Goal: Task Accomplishment & Management: Manage account settings

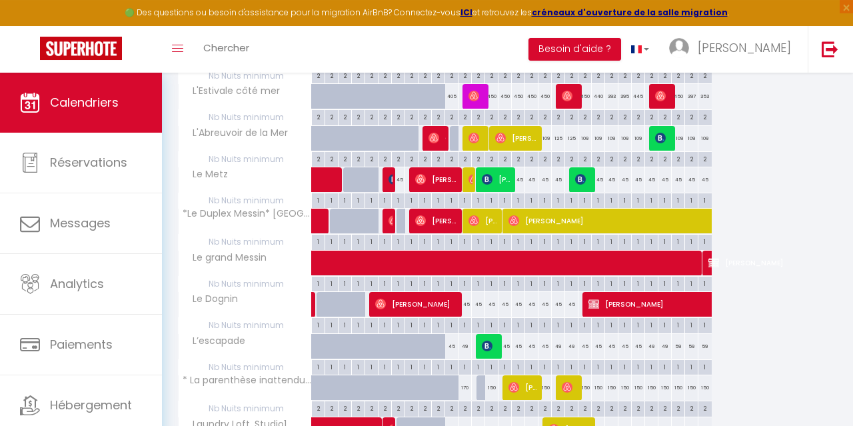
scroll to position [343, 0]
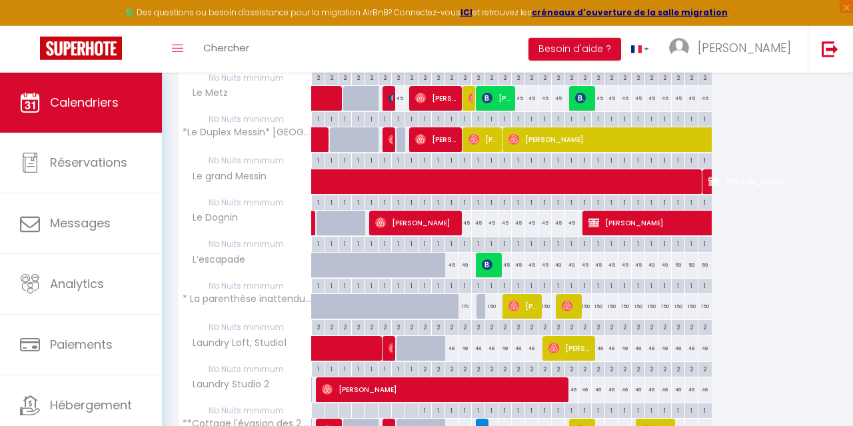
click at [679, 265] on div "59" at bounding box center [678, 265] width 13 height 25
type input "59"
type input "Dim 28 Septembre 2025"
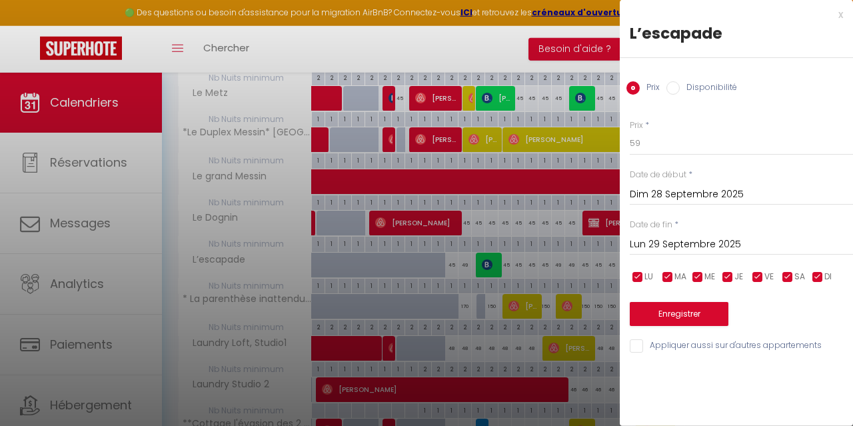
click at [668, 244] on input "Lun 29 Septembre 2025" at bounding box center [741, 244] width 223 height 17
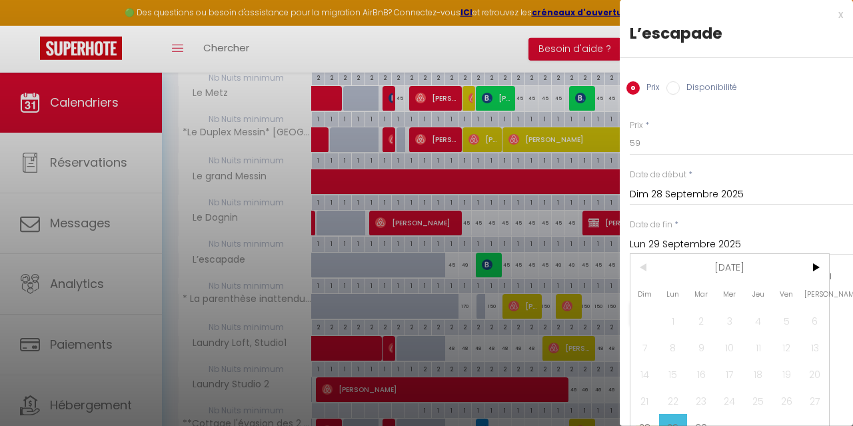
scroll to position [17, 0]
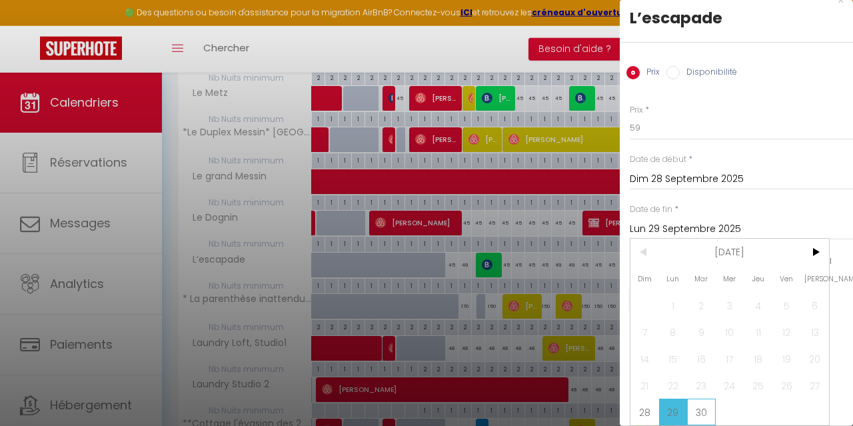
click at [709, 411] on span "30" at bounding box center [701, 412] width 29 height 27
type input "[DATE] Septembre 2025"
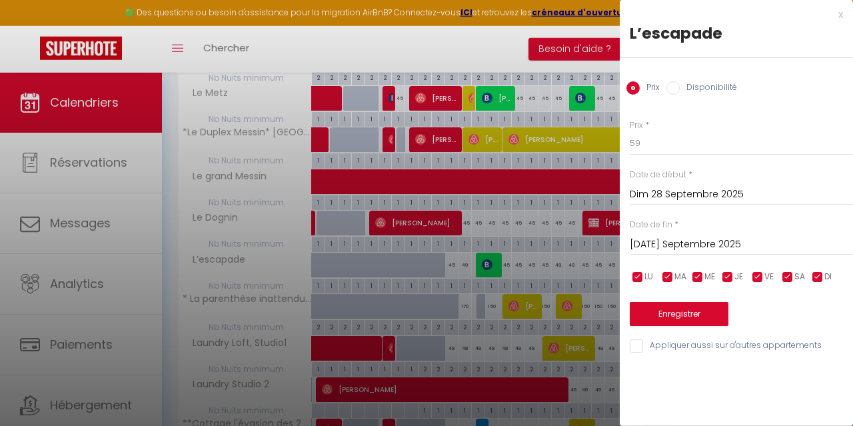
scroll to position [0, 0]
drag, startPoint x: 685, startPoint y: 153, endPoint x: 580, endPoint y: 133, distance: 106.5
click at [630, 133] on input "59" at bounding box center [741, 143] width 223 height 24
type input "45"
click at [694, 308] on button "Enregistrer" at bounding box center [679, 314] width 99 height 24
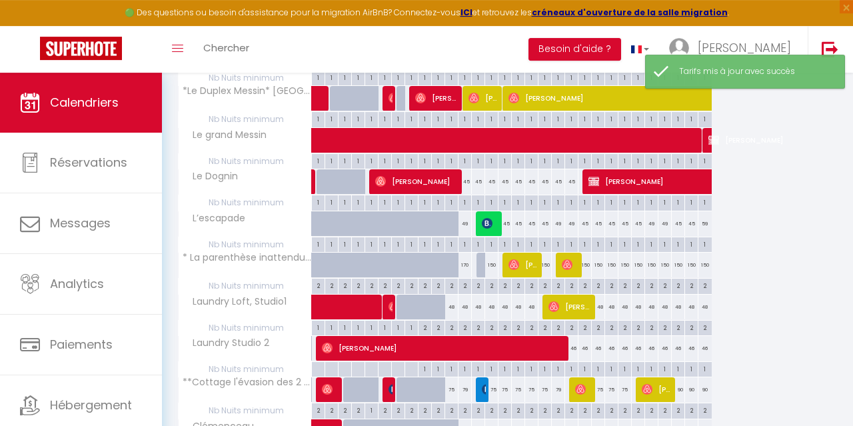
scroll to position [391, 0]
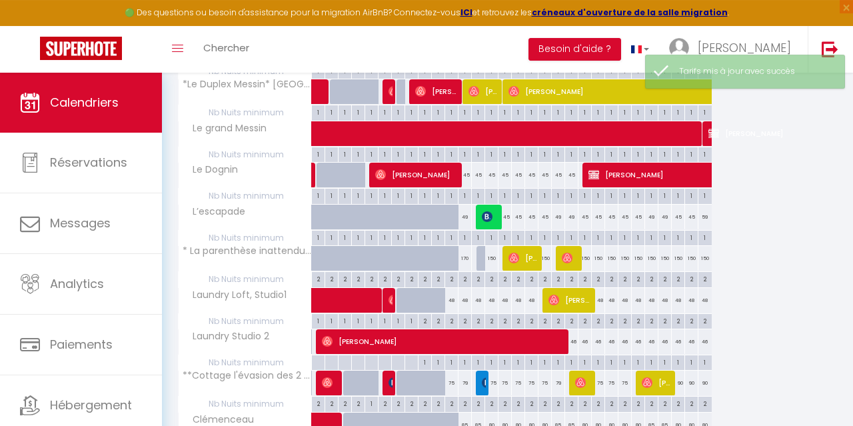
click at [706, 215] on div "59" at bounding box center [704, 217] width 13 height 25
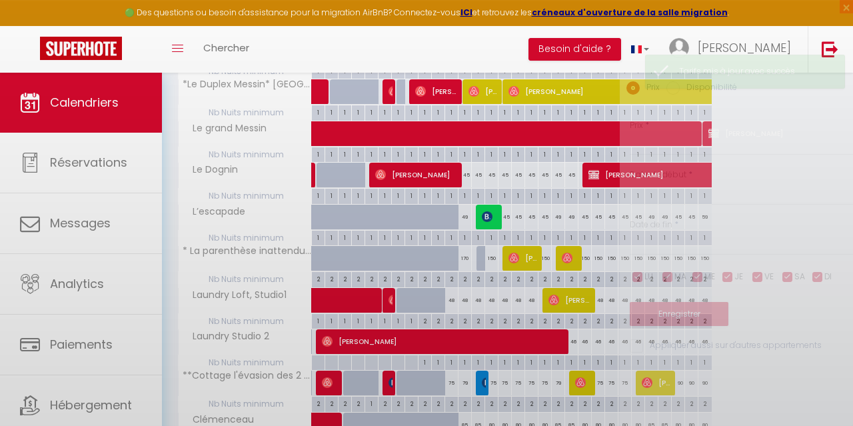
type input "59"
type input "[DATE] Septembre 2025"
type input "Mer 01 Octobre 2025"
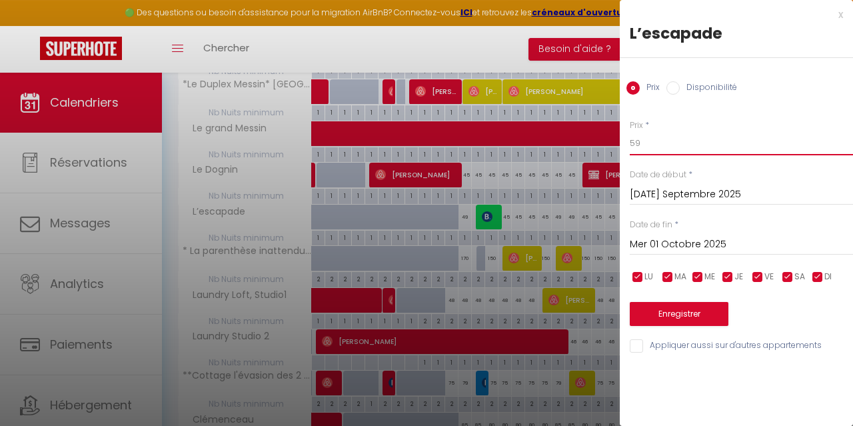
drag, startPoint x: 669, startPoint y: 146, endPoint x: 567, endPoint y: 119, distance: 105.4
click at [630, 131] on input "59" at bounding box center [741, 143] width 223 height 24
type input "5"
type input "45"
click at [656, 306] on button "Enregistrer" at bounding box center [679, 314] width 99 height 24
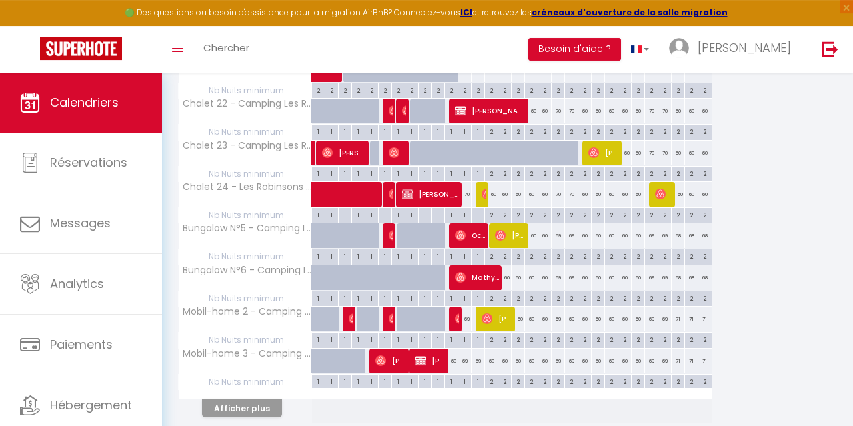
scroll to position [786, 0]
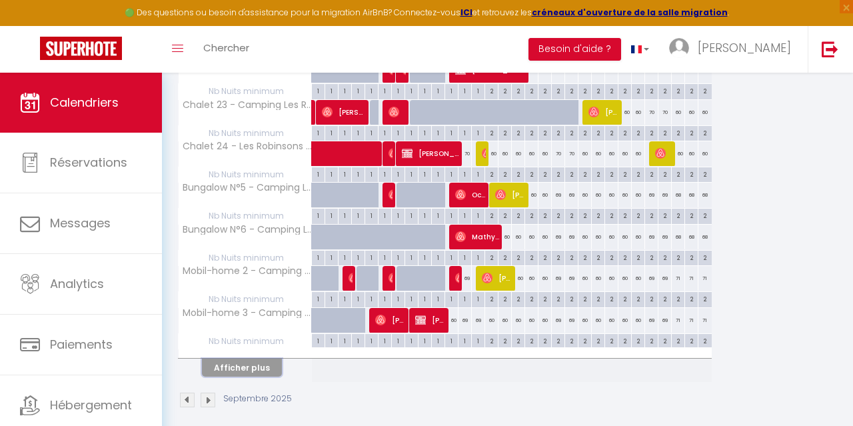
click at [258, 365] on button "Afficher plus" at bounding box center [242, 368] width 80 height 18
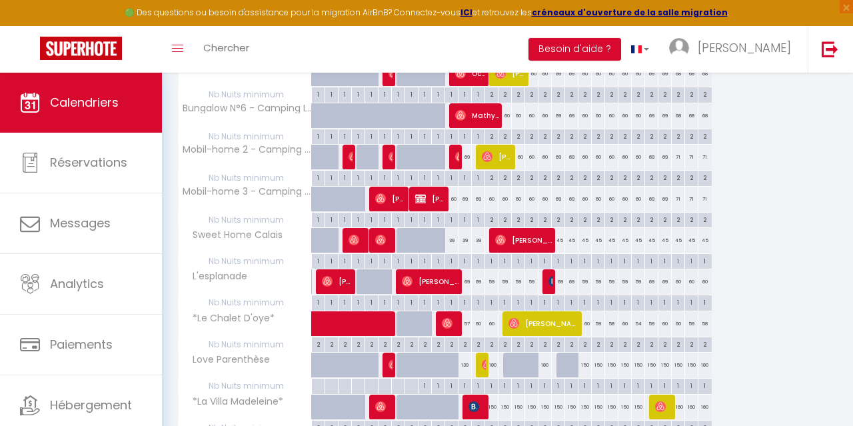
scroll to position [912, 0]
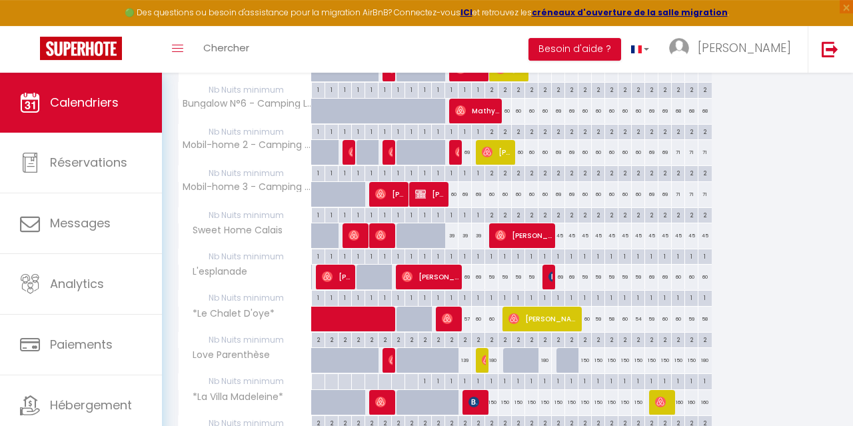
click at [471, 265] on div "69" at bounding box center [478, 277] width 14 height 25
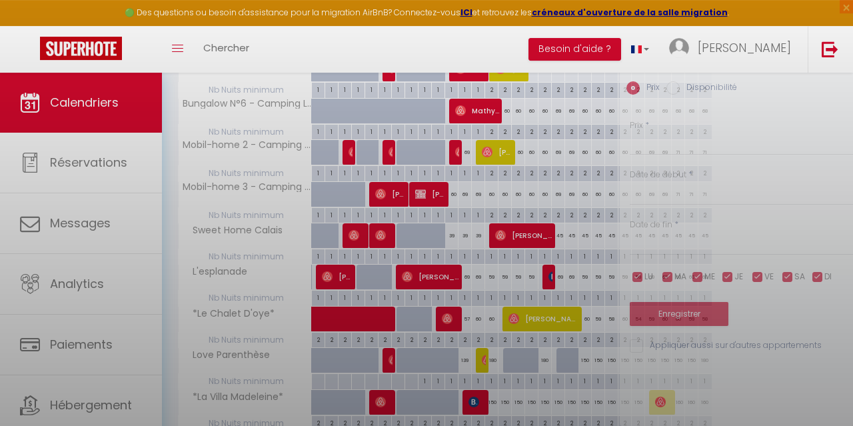
type input "69"
type input "Sam 13 Septembre 2025"
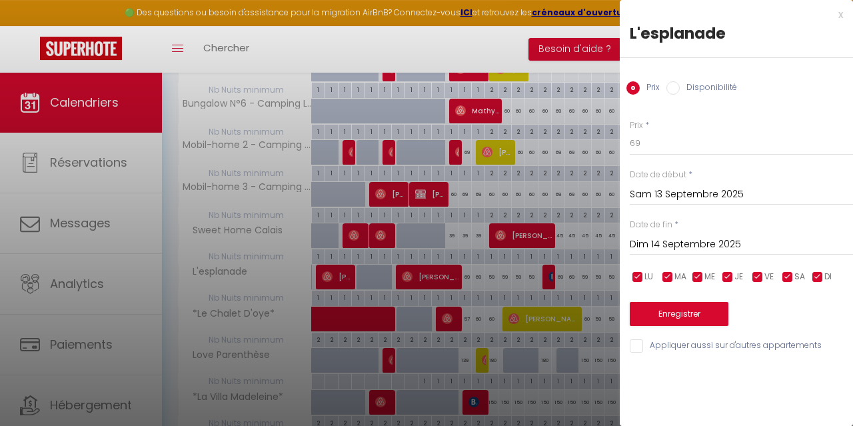
click at [678, 242] on input "Dim 14 Septembre 2025" at bounding box center [741, 244] width 223 height 17
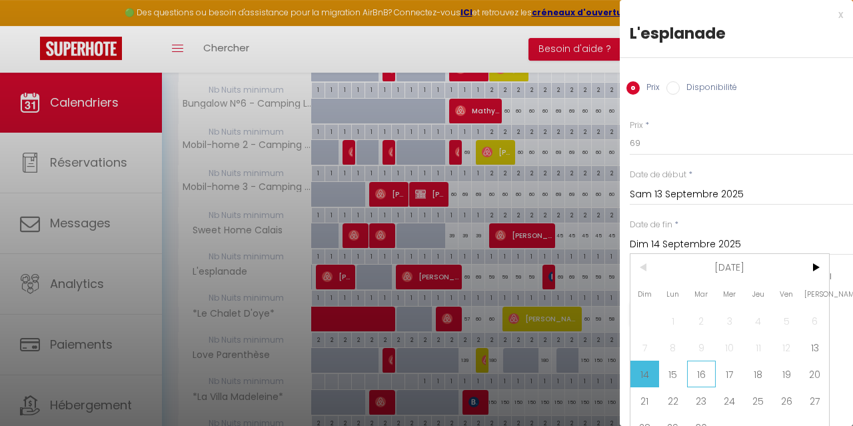
click at [696, 382] on span "16" at bounding box center [701, 374] width 29 height 27
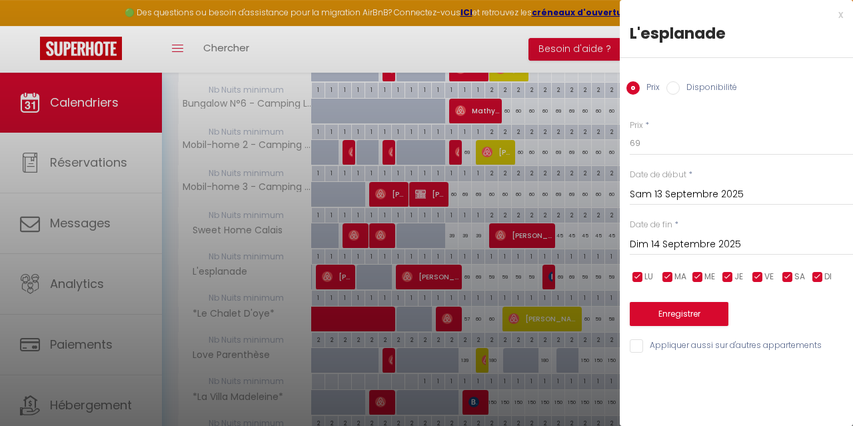
type input "[DATE] Septembre 2025"
drag, startPoint x: 659, startPoint y: 147, endPoint x: 600, endPoint y: 157, distance: 59.4
click at [630, 155] on input "69" at bounding box center [741, 143] width 223 height 24
type input "59"
click at [666, 307] on button "Enregistrer" at bounding box center [679, 314] width 99 height 24
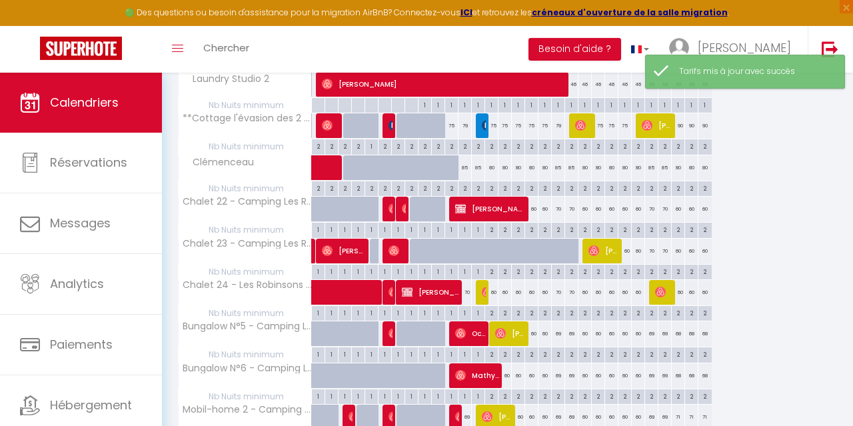
scroll to position [786, 0]
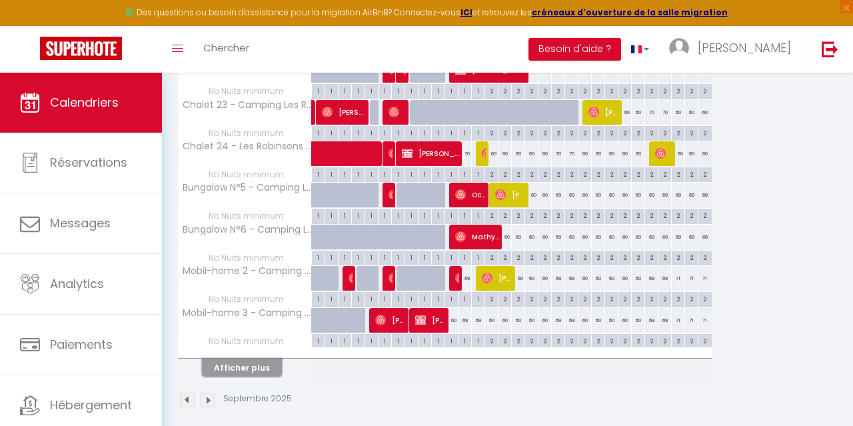
click at [259, 359] on button "Afficher plus" at bounding box center [242, 368] width 80 height 18
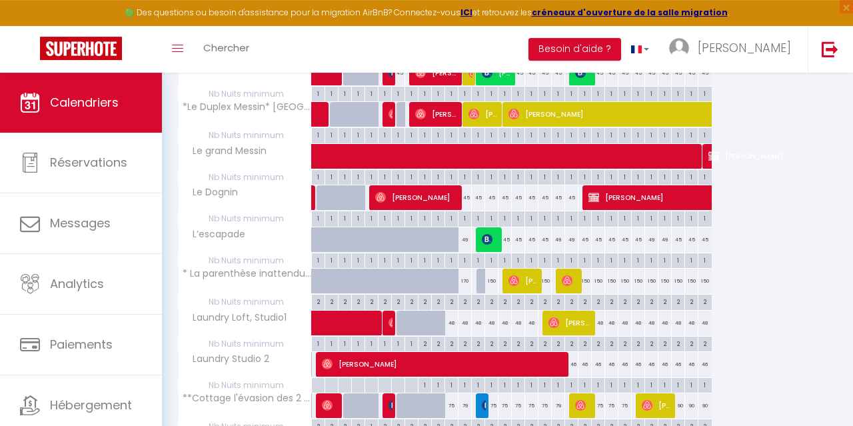
scroll to position [368, 0]
